Goal: Use online tool/utility: Utilize a website feature to perform a specific function

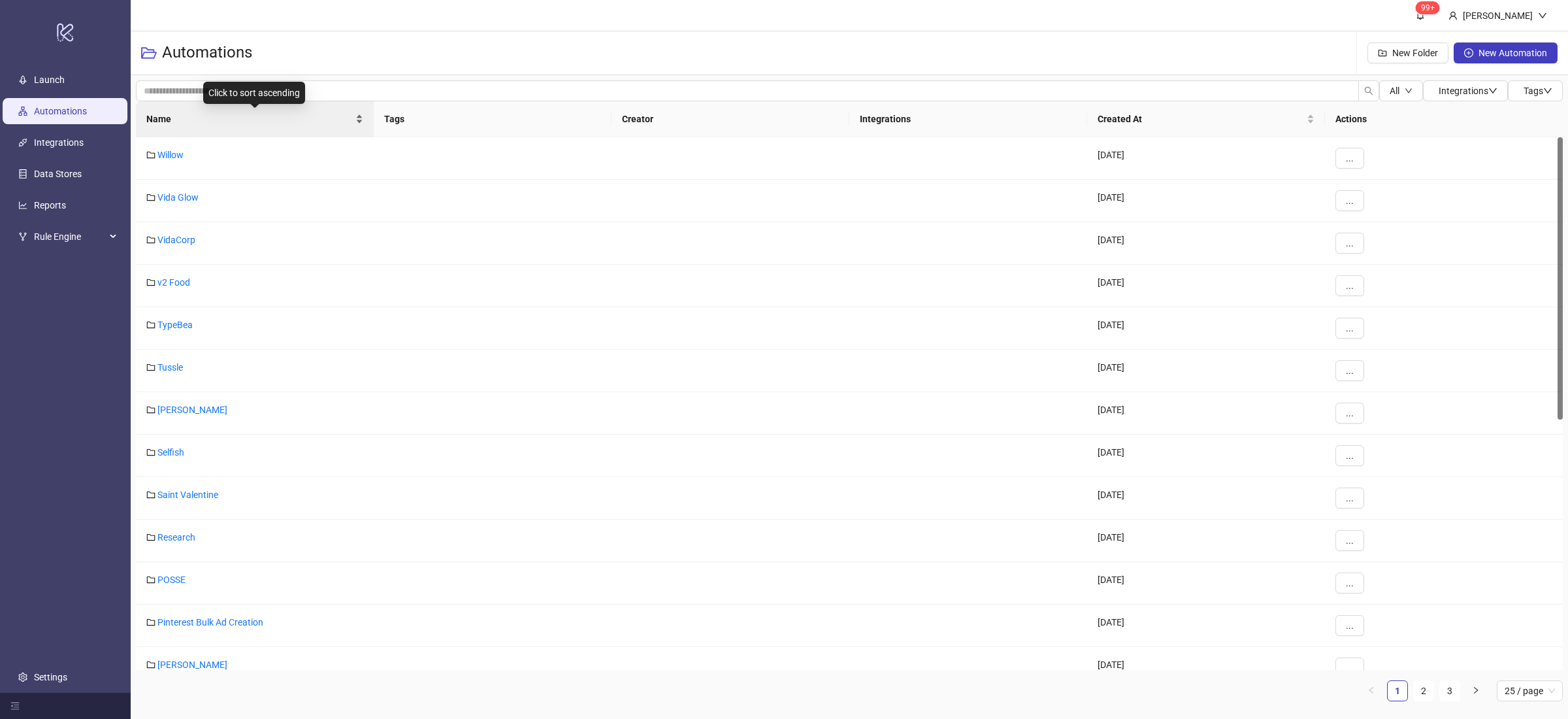
click at [360, 125] on div "Name" at bounding box center [254, 119] width 217 height 14
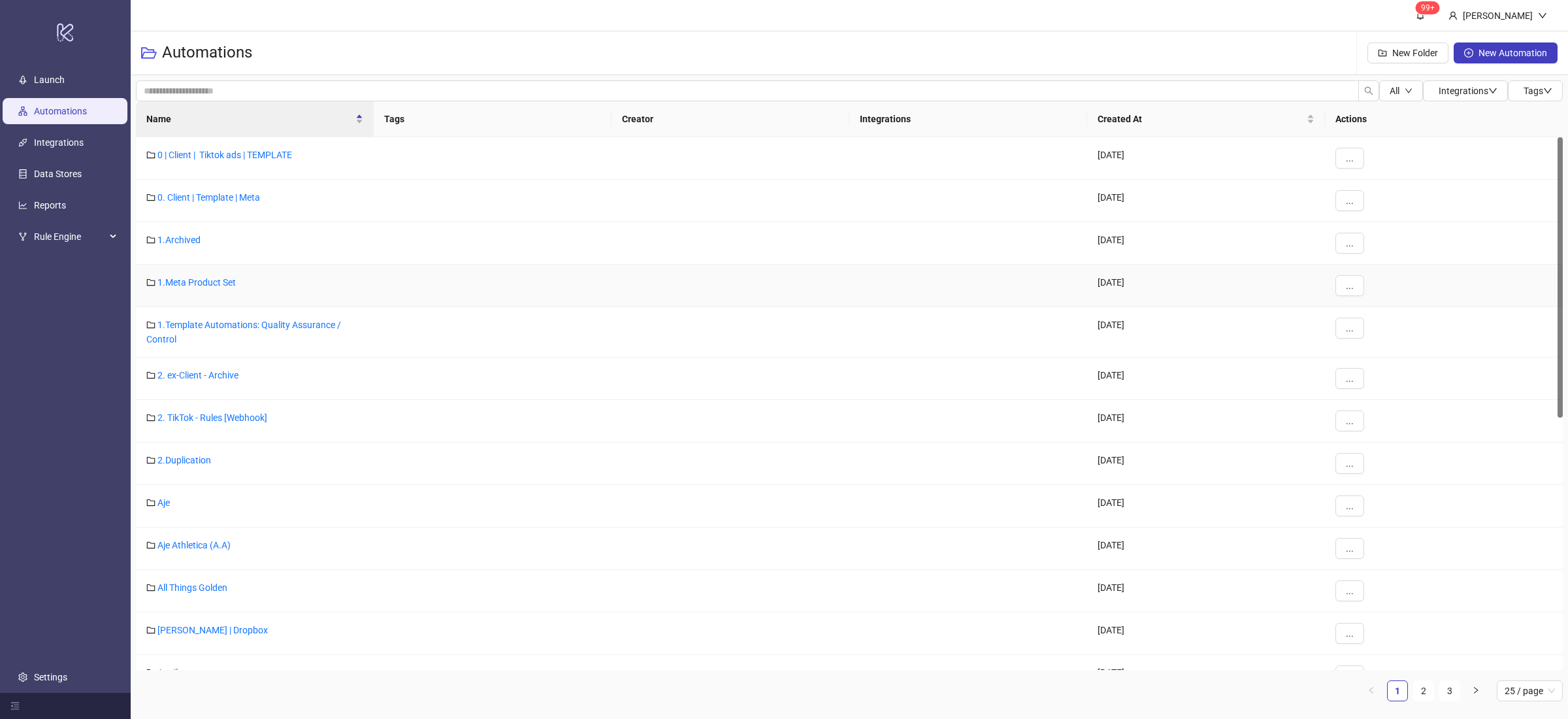
scroll to position [537, 0]
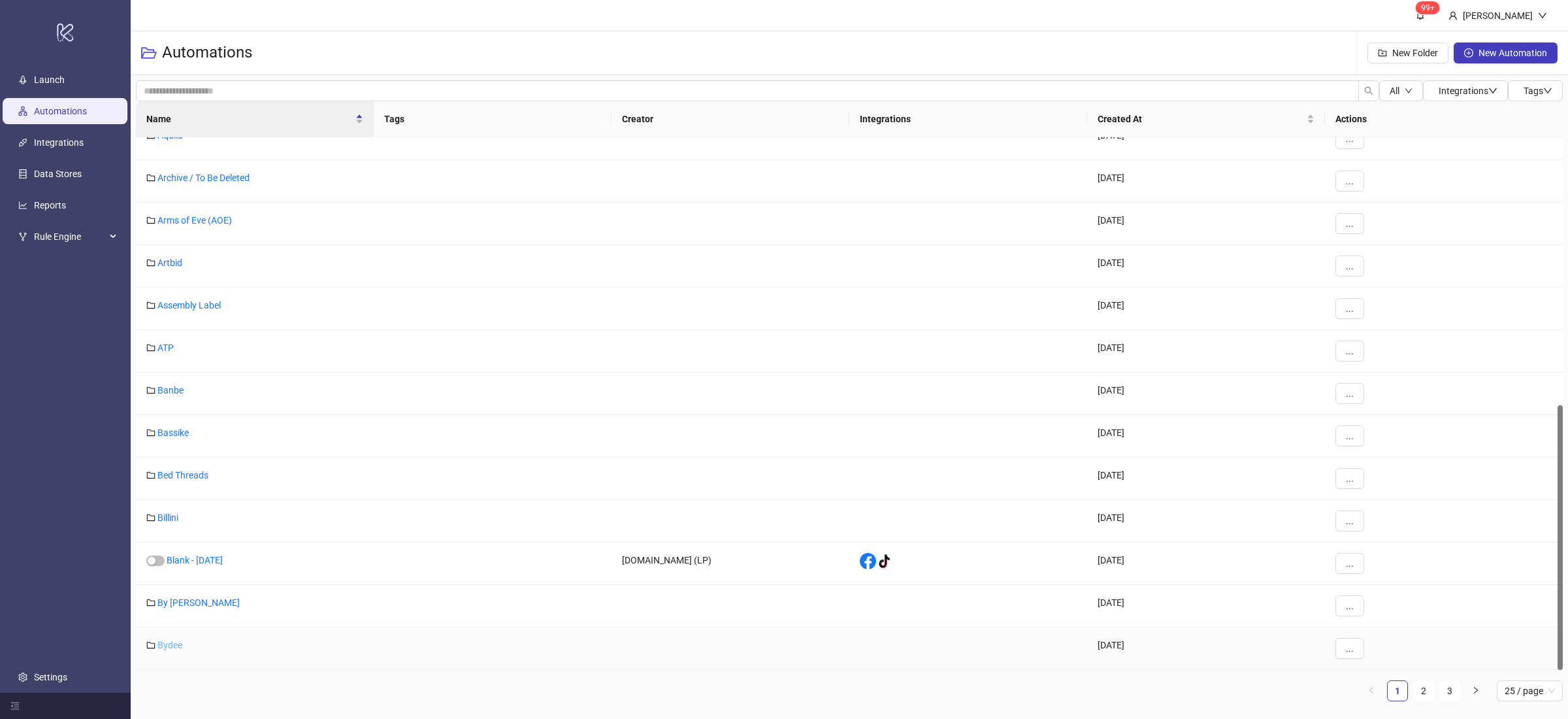
click at [174, 648] on link "Bydee" at bounding box center [170, 645] width 25 height 10
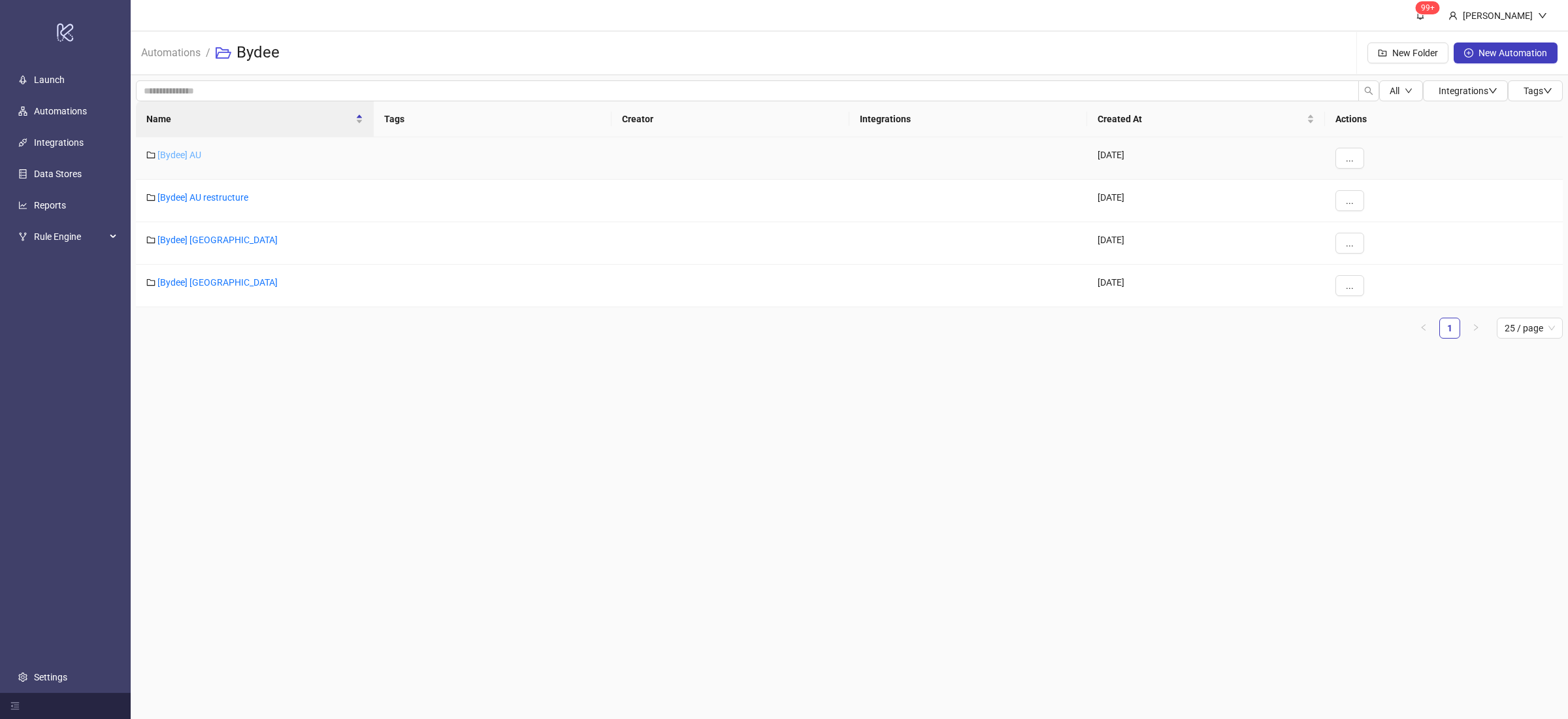
click at [181, 156] on link "[Bydee] AU" at bounding box center [179, 154] width 44 height 10
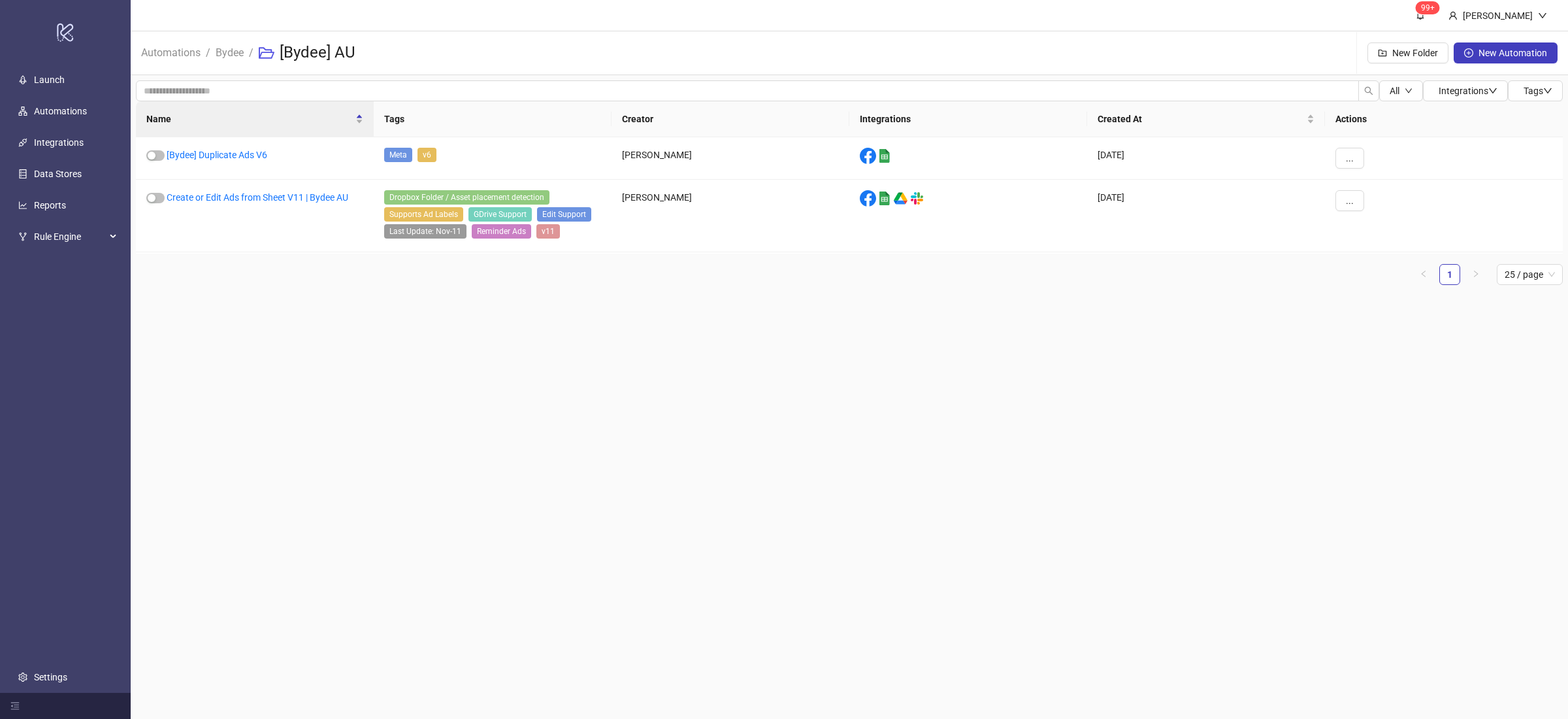
click at [487, 407] on main "99+ [PERSON_NAME] Automations / Bydee / [Bydee] AU New Folder New Automation Al…" at bounding box center [850, 359] width 1438 height 719
click at [517, 387] on main "99+ [PERSON_NAME] Automations / Bydee / [Bydee] AU New Folder New Automation Al…" at bounding box center [850, 359] width 1438 height 719
click at [243, 156] on link "[Bydee] Duplicate Ads V6" at bounding box center [217, 154] width 101 height 10
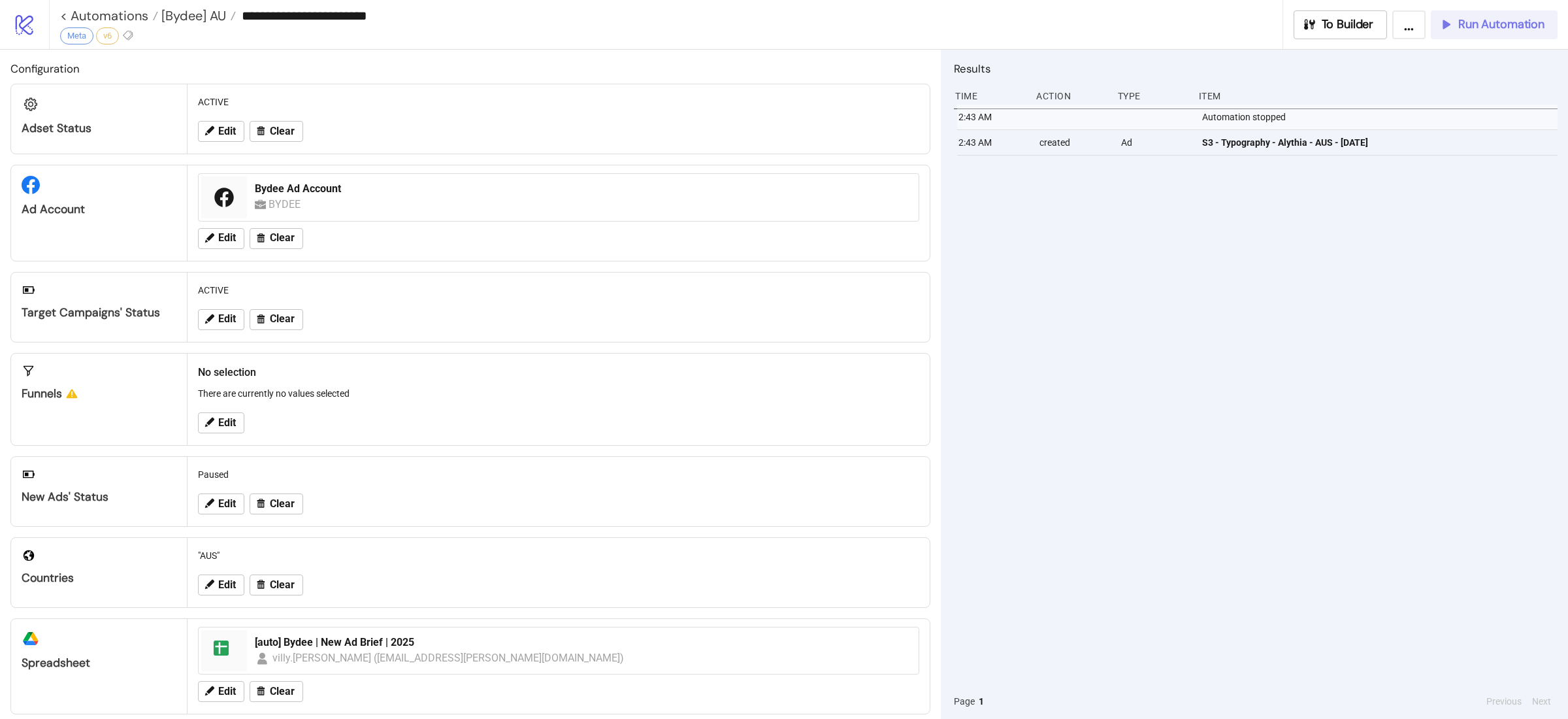
click at [1482, 27] on span "Run Automation" at bounding box center [1501, 25] width 86 height 15
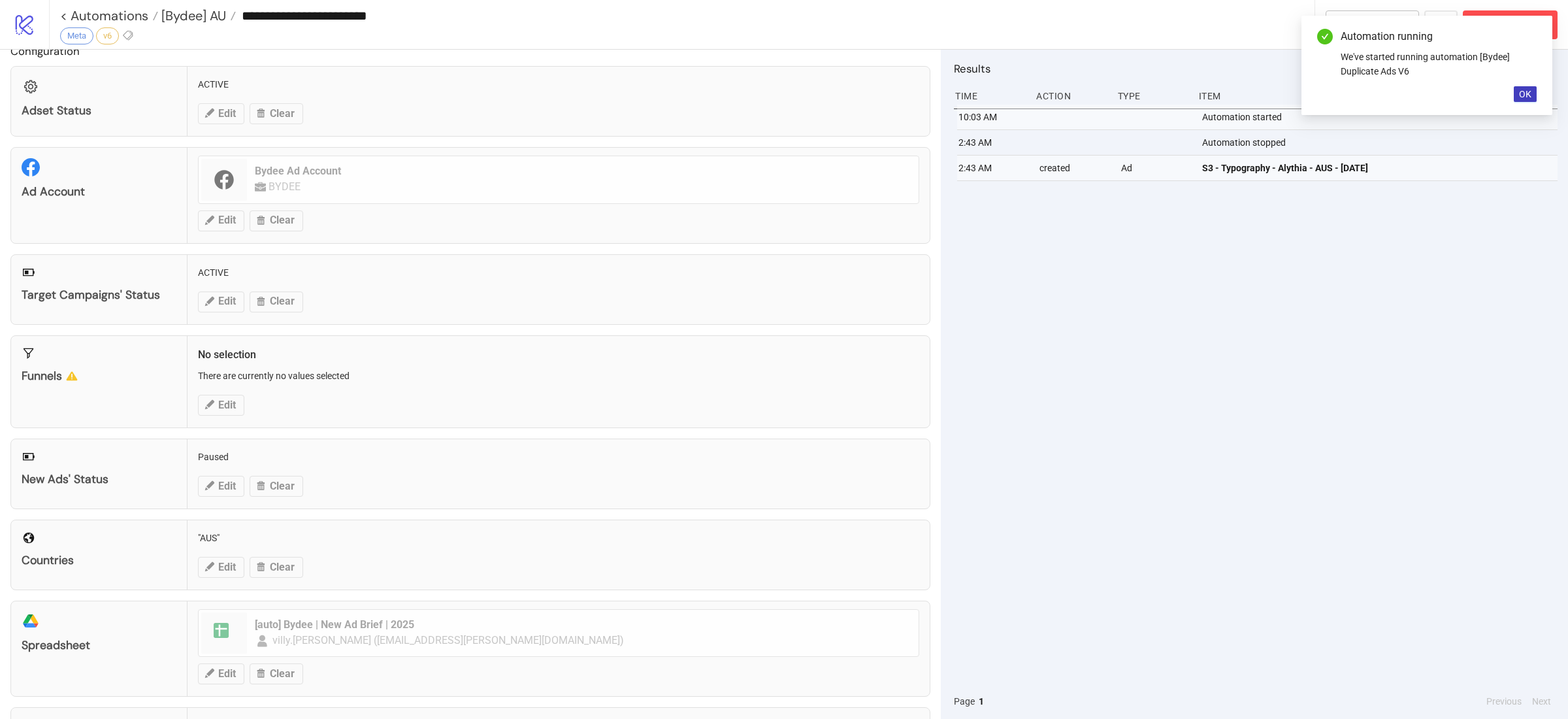
scroll to position [100, 0]
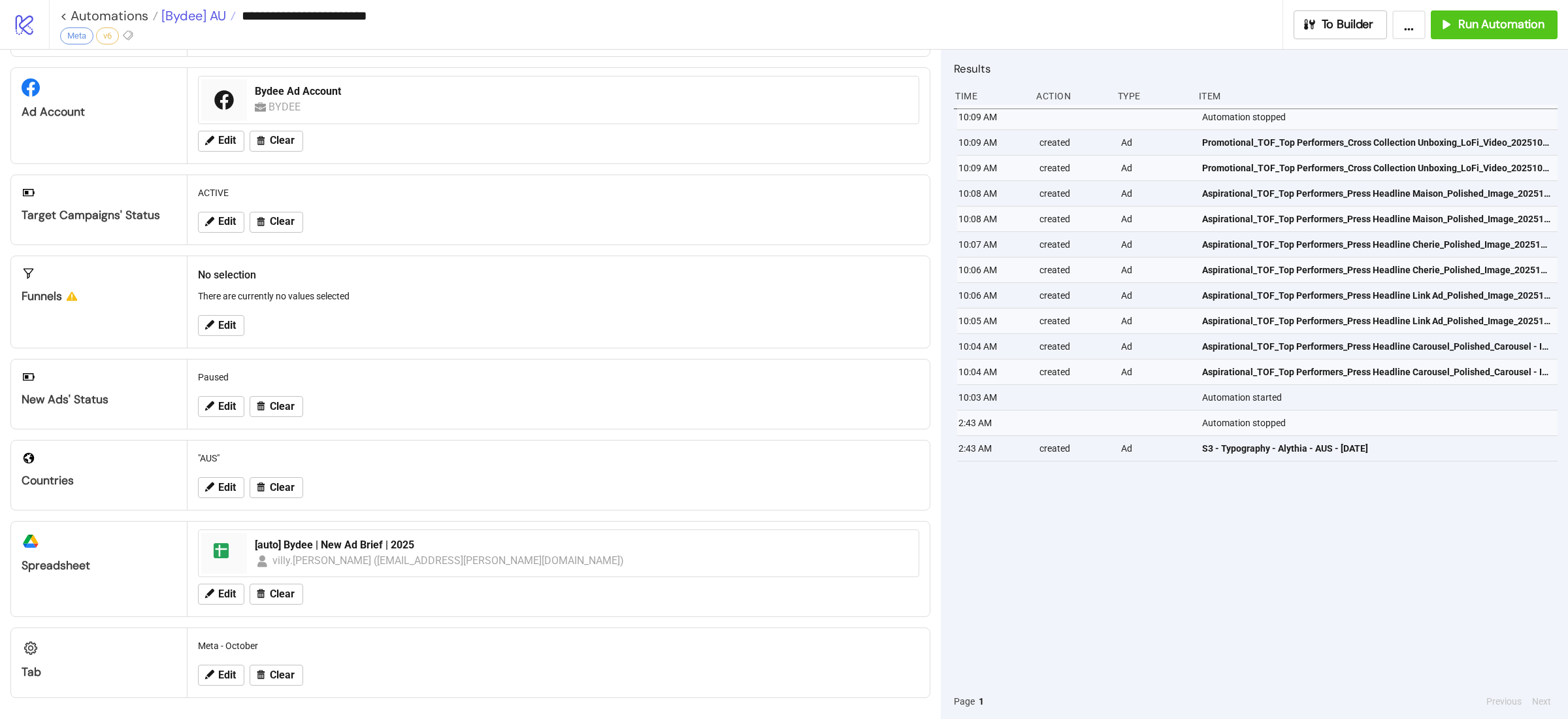
click at [205, 20] on span "[Bydee] AU" at bounding box center [192, 15] width 68 height 17
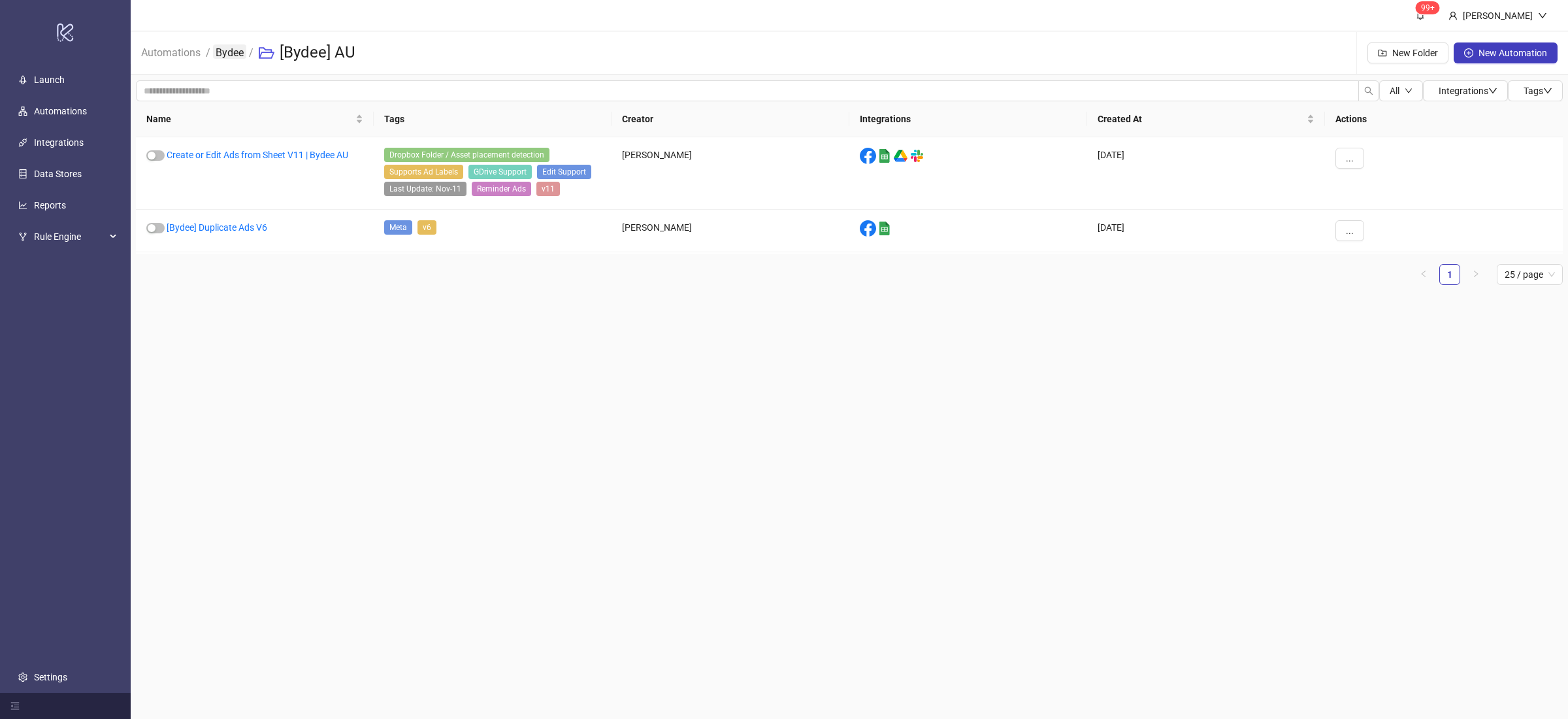
click at [230, 54] on link "Bydee" at bounding box center [230, 51] width 33 height 14
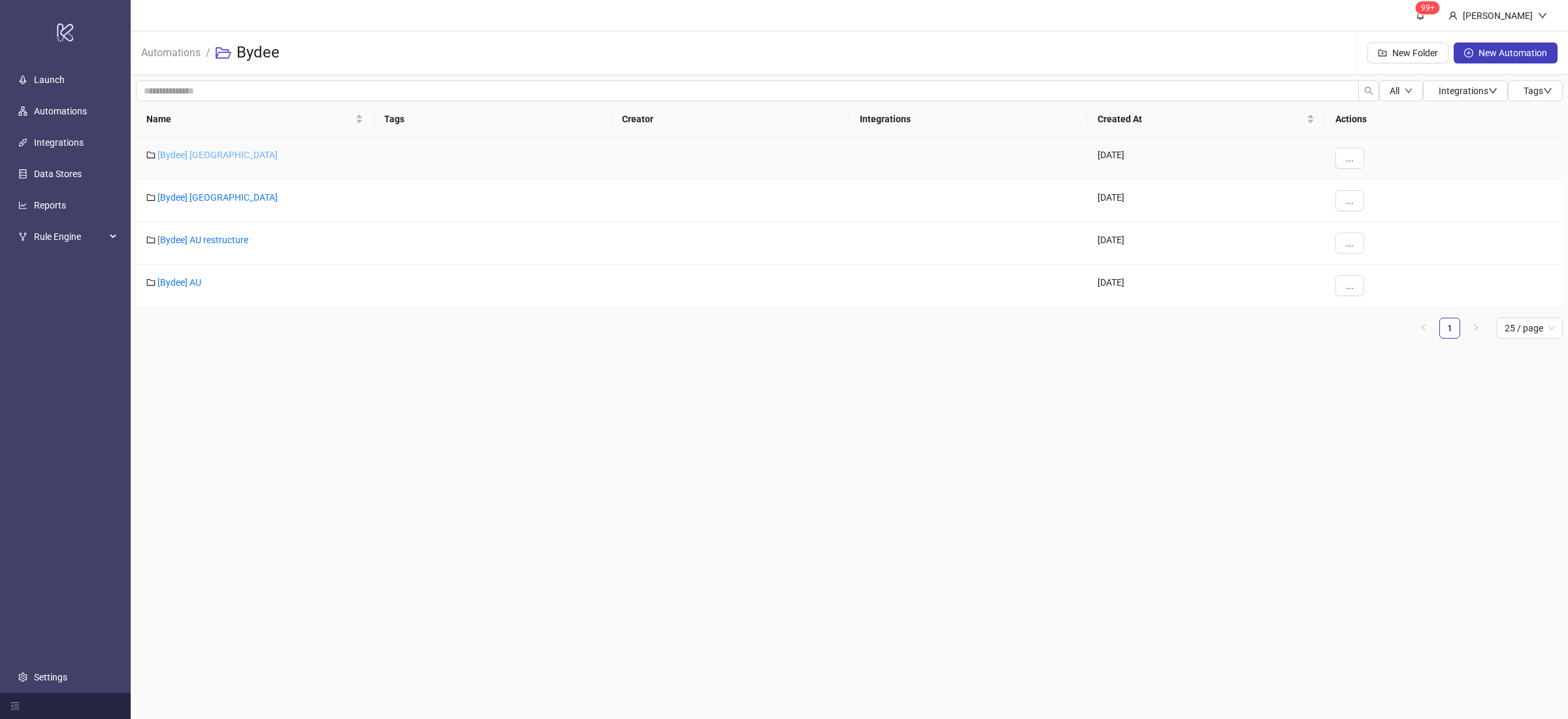
click at [192, 154] on link "[Bydee] [GEOGRAPHIC_DATA]" at bounding box center [217, 154] width 120 height 10
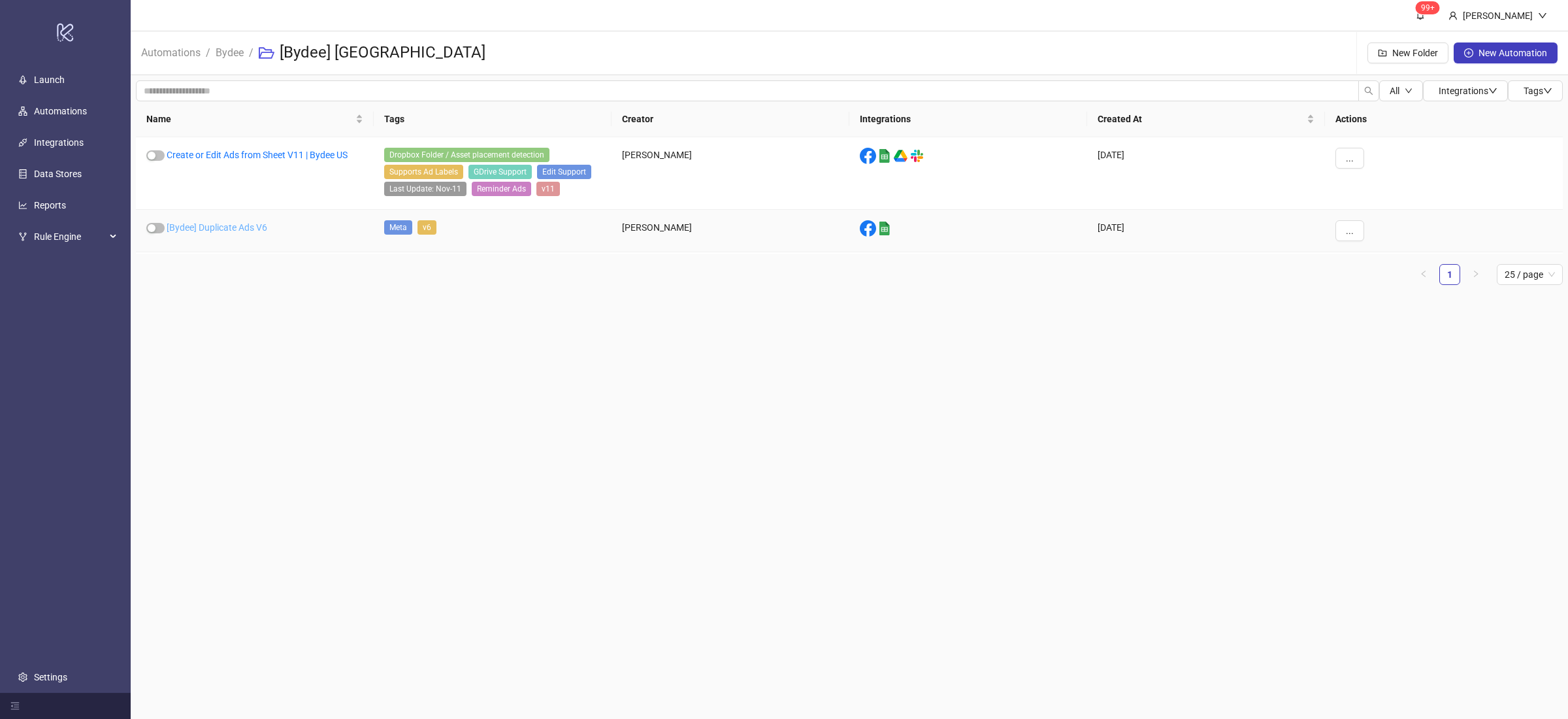
click at [256, 230] on link "[Bydee] Duplicate Ads V6" at bounding box center [217, 227] width 101 height 10
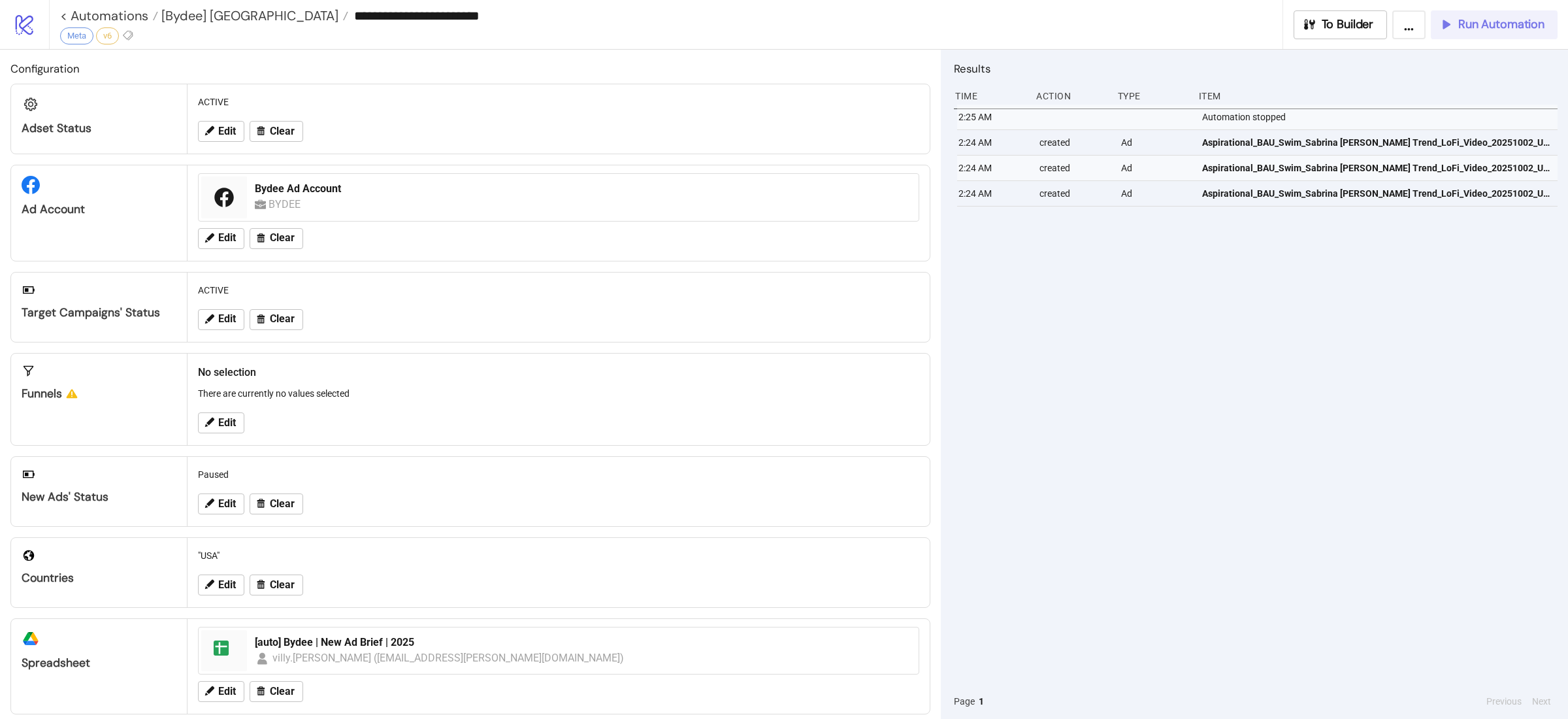
click at [1478, 31] on span "Run Automation" at bounding box center [1501, 25] width 86 height 15
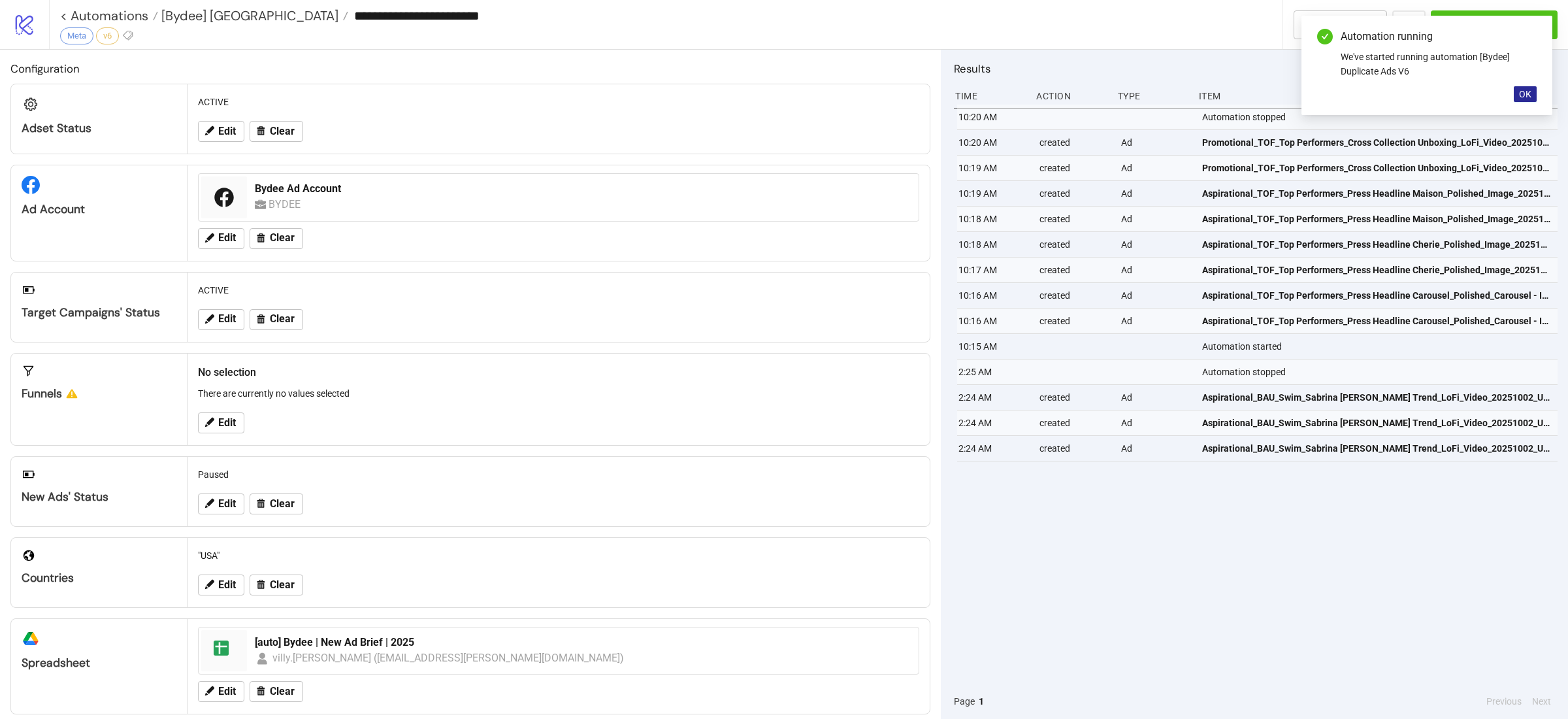
click at [1534, 97] on button "OK" at bounding box center [1525, 94] width 23 height 16
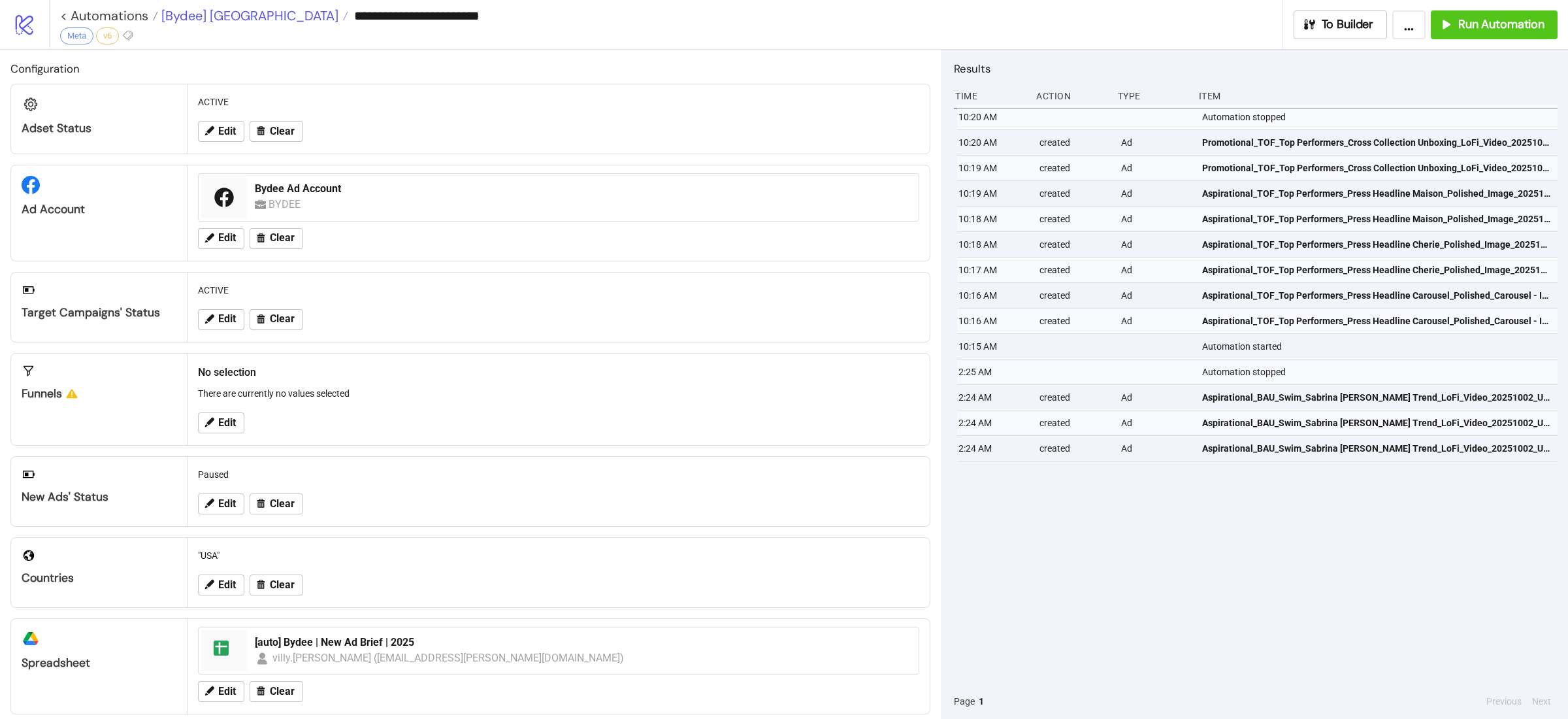
click at [212, 15] on span "[Bydee] [GEOGRAPHIC_DATA]" at bounding box center [248, 15] width 181 height 17
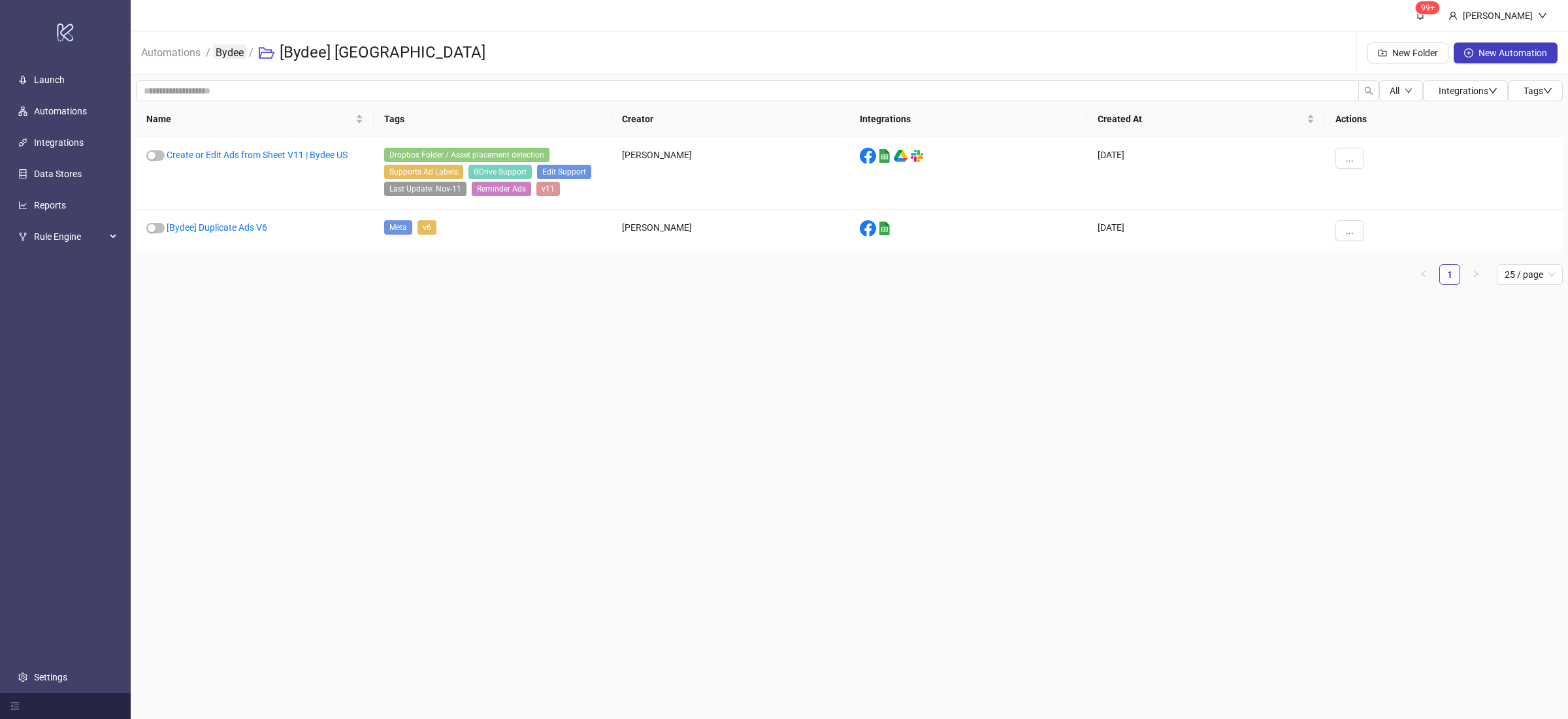
click at [230, 53] on link "Bydee" at bounding box center [230, 51] width 33 height 14
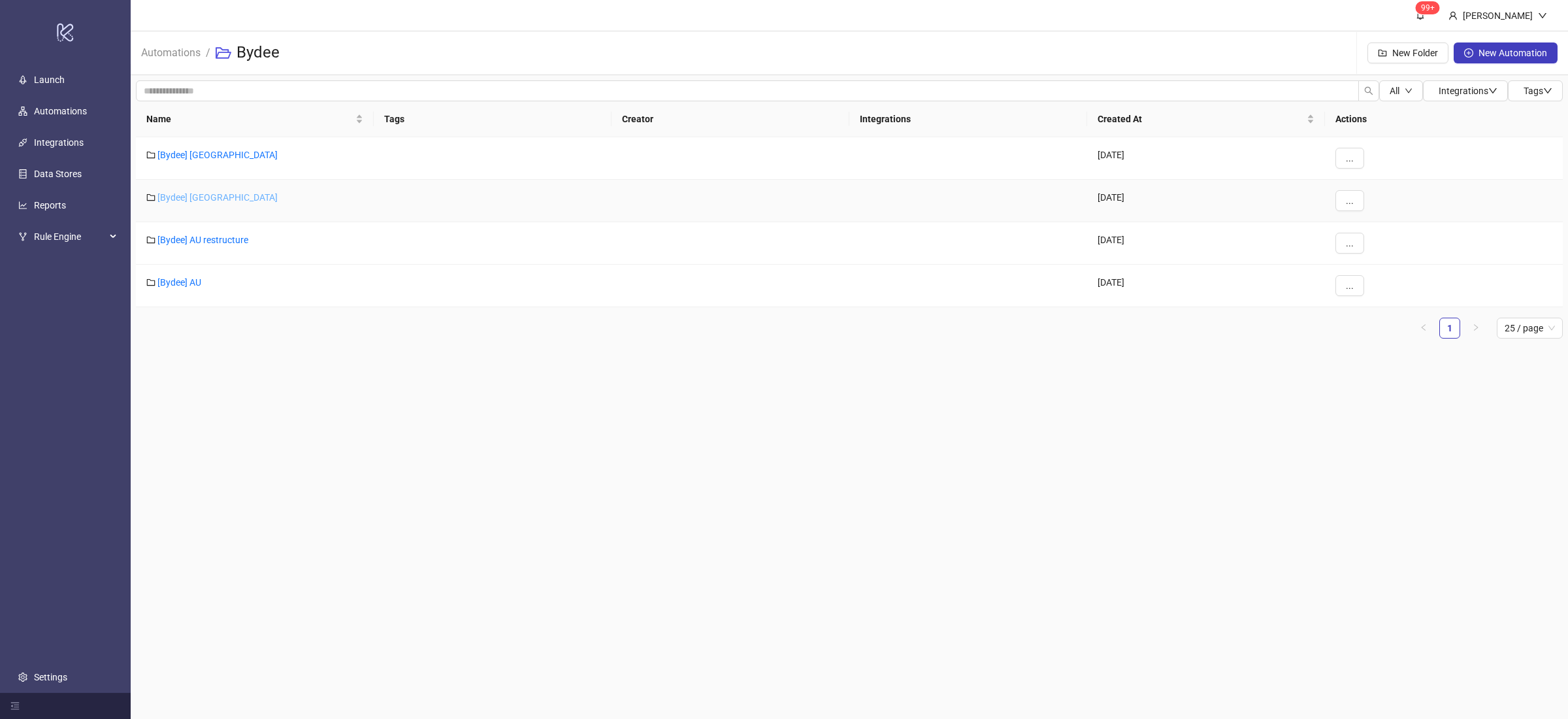
click at [190, 199] on link "[Bydee] [GEOGRAPHIC_DATA]" at bounding box center [217, 197] width 120 height 10
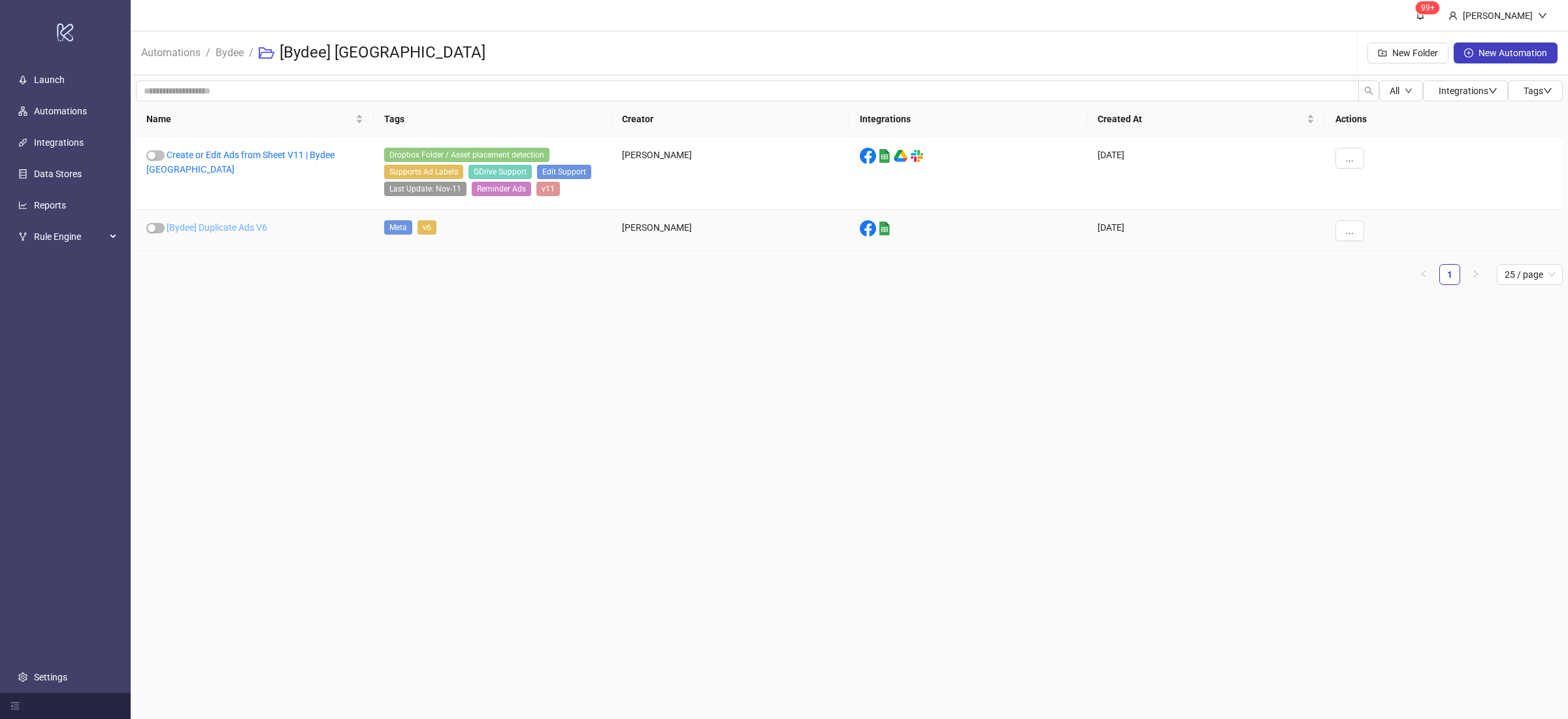
click at [241, 230] on link "[Bydee] Duplicate Ads V6" at bounding box center [217, 227] width 101 height 10
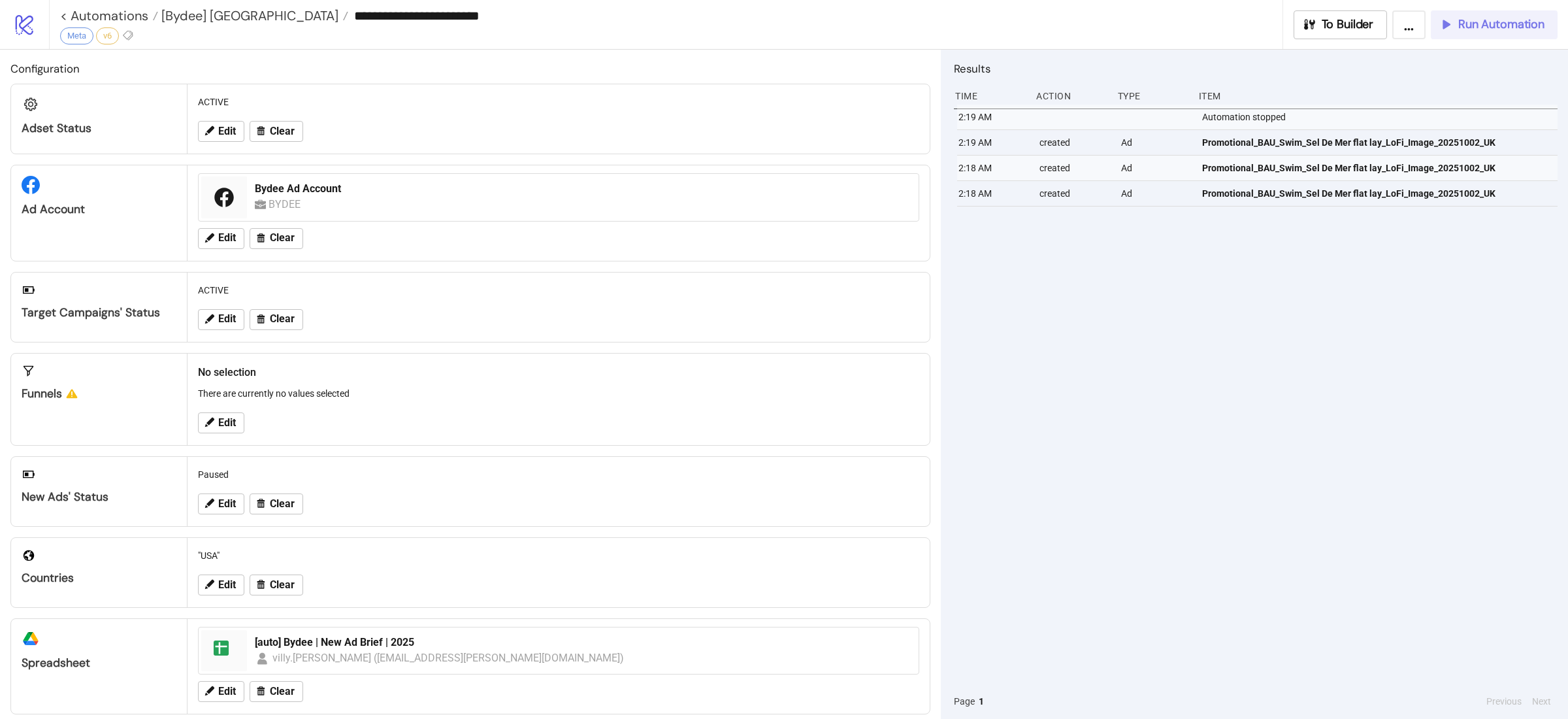
click at [1491, 28] on span "Run Automation" at bounding box center [1501, 25] width 86 height 15
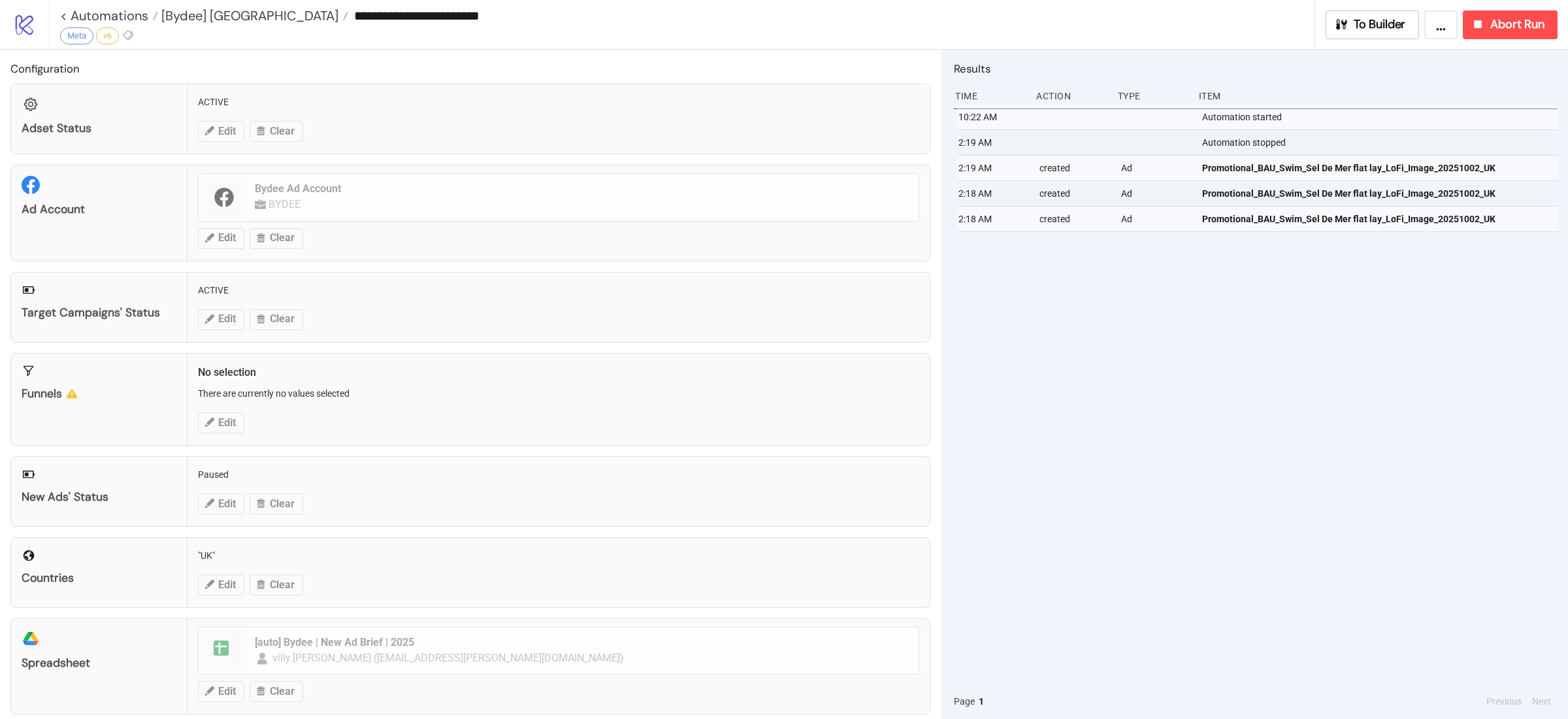
click at [1274, 383] on div "10:22 AM Automation started 2:19 AM Automation stopped 2:19 AM created Ad Promo…" at bounding box center [1256, 394] width 604 height 579
